Goal: Book appointment/travel/reservation

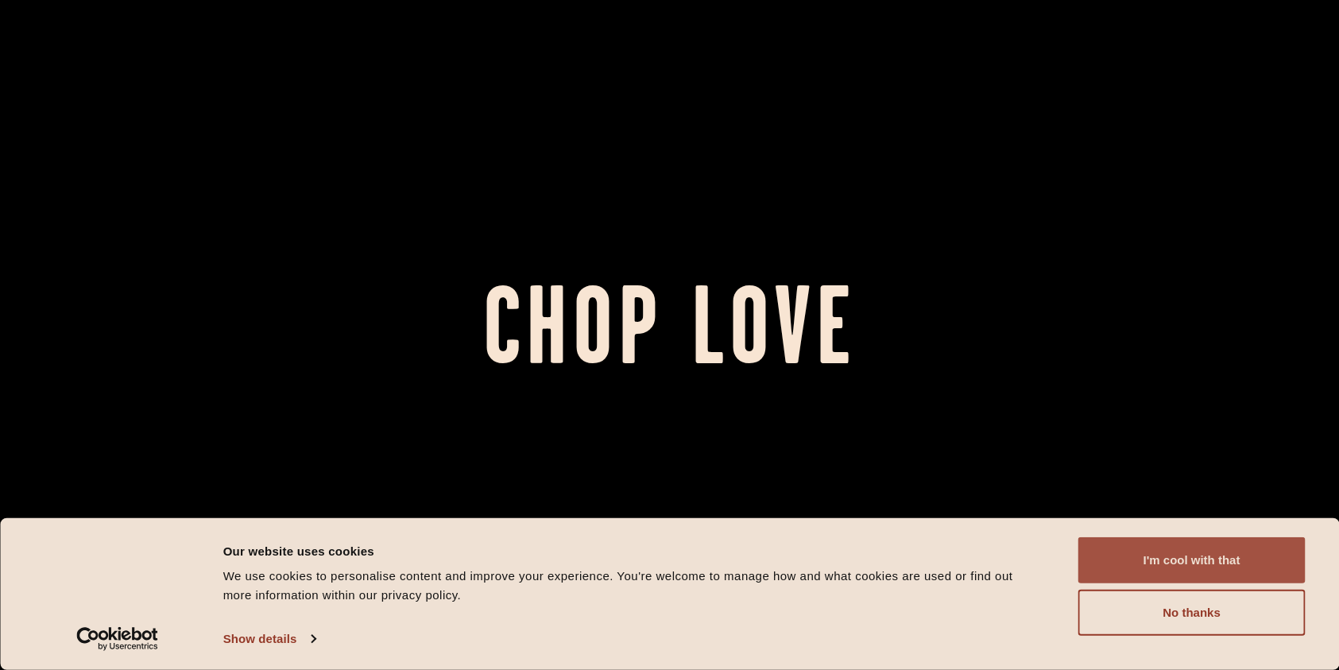
click at [1156, 556] on button "I'm cool with that" at bounding box center [1192, 560] width 227 height 46
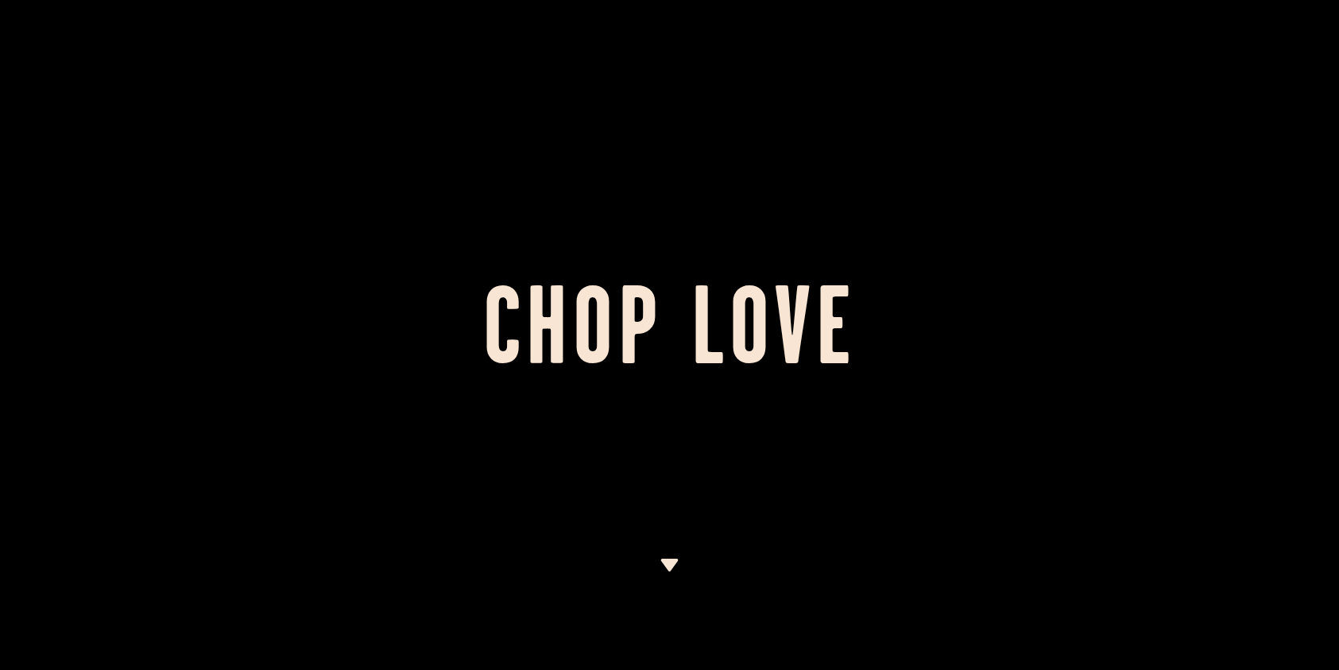
click at [667, 300] on h1 "Chop Love" at bounding box center [669, 335] width 1339 height 87
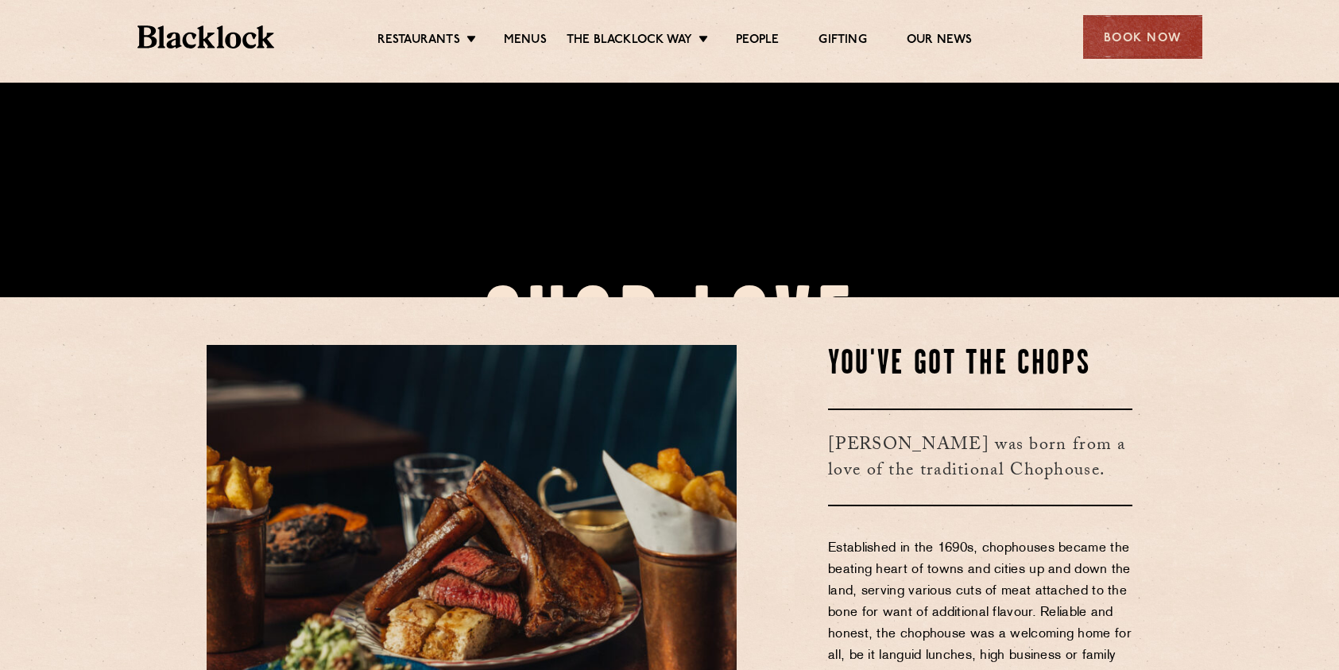
scroll to position [540, 0]
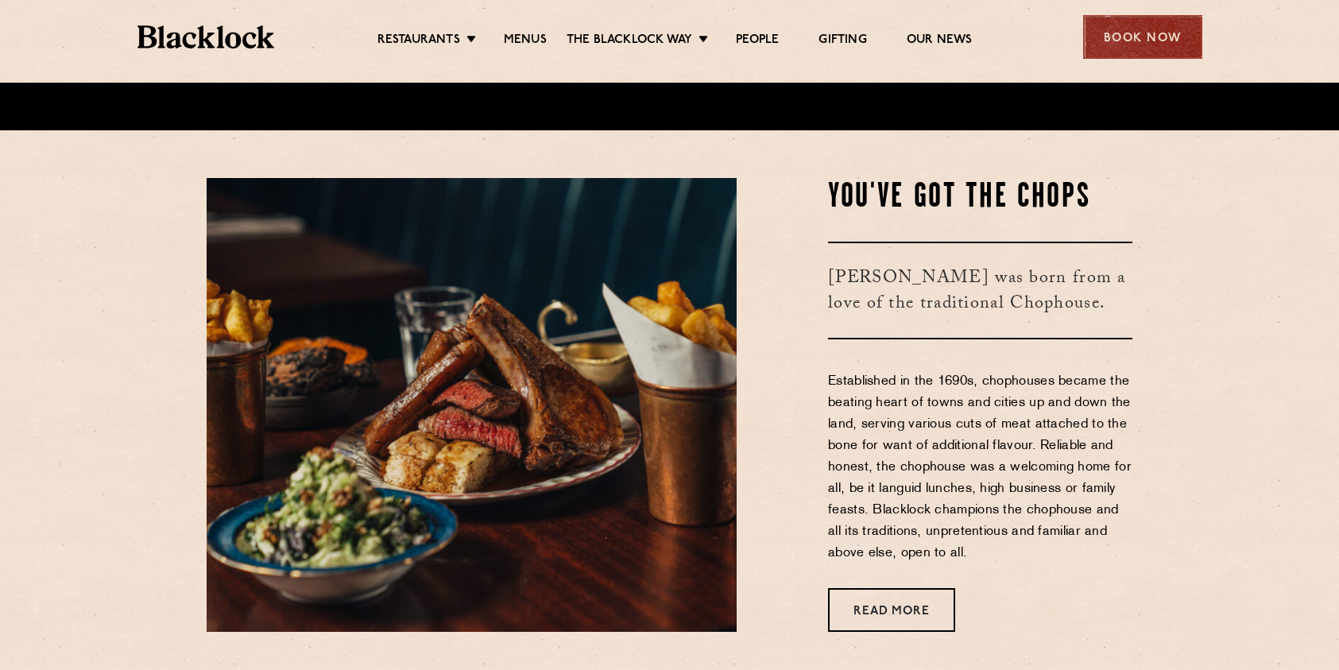
click at [1131, 37] on div "Book Now" at bounding box center [1142, 37] width 119 height 44
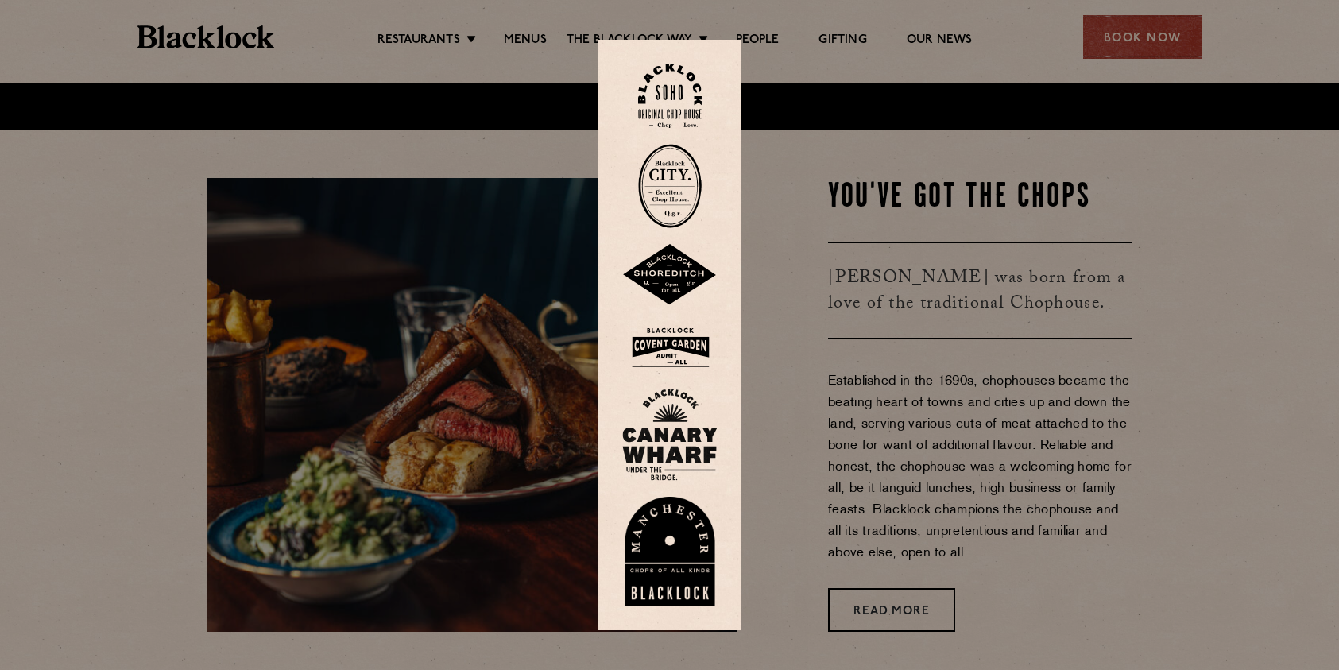
click at [676, 115] on img at bounding box center [670, 96] width 64 height 64
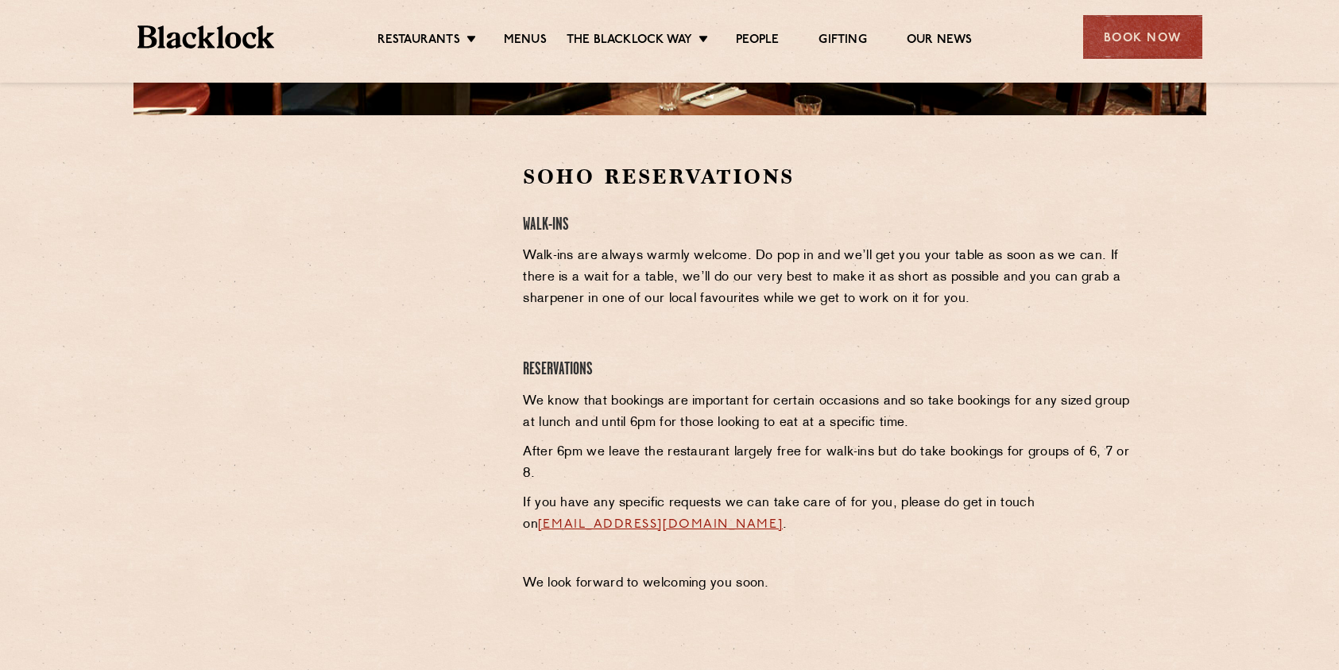
scroll to position [366, 0]
